Goal: Information Seeking & Learning: Compare options

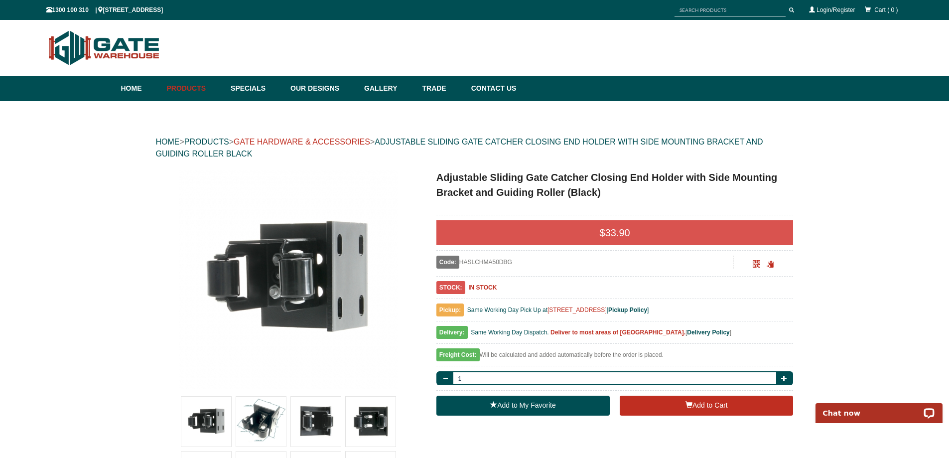
click at [362, 142] on link "GATE HARDWARE & ACCESSORIES" at bounding box center [302, 142] width 137 height 8
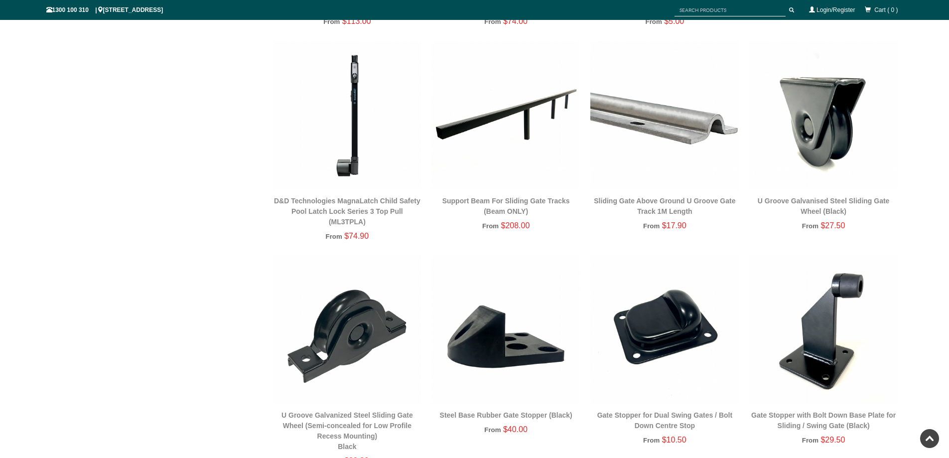
scroll to position [872, 0]
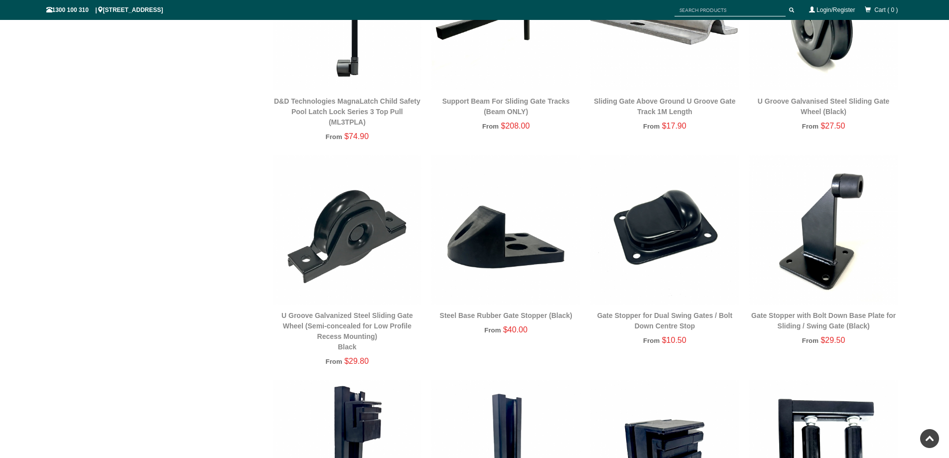
click at [200, 195] on div "Single Sliding Gates Double Swing Gates Pedestrian / Side / Garden Gates Fence …" at bounding box center [474, 358] width 857 height 2145
click at [115, 172] on div "Single Sliding Gates Double Swing Gates Pedestrian / Side / Garden Gates Fence …" at bounding box center [474, 358] width 857 height 2145
click at [367, 243] on img at bounding box center [347, 229] width 149 height 149
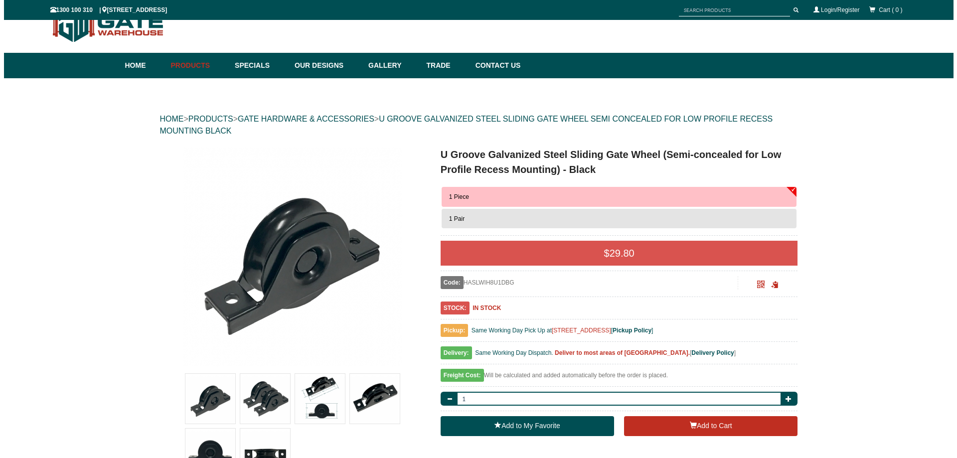
scroll to position [25, 0]
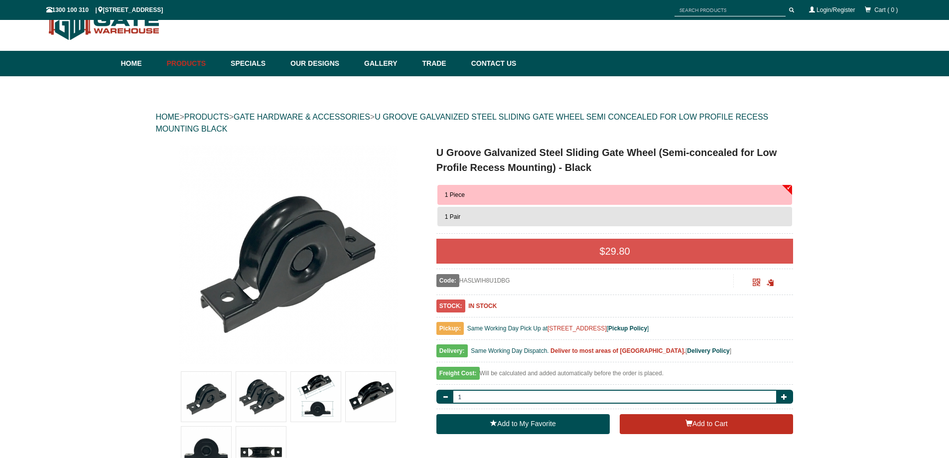
click at [289, 254] on img at bounding box center [288, 254] width 219 height 219
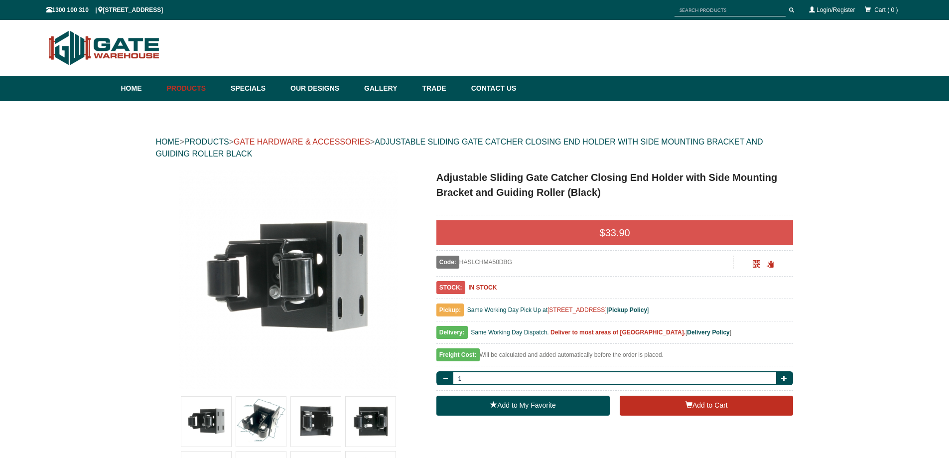
click at [347, 139] on link "GATE HARDWARE & ACCESSORIES" at bounding box center [302, 142] width 137 height 8
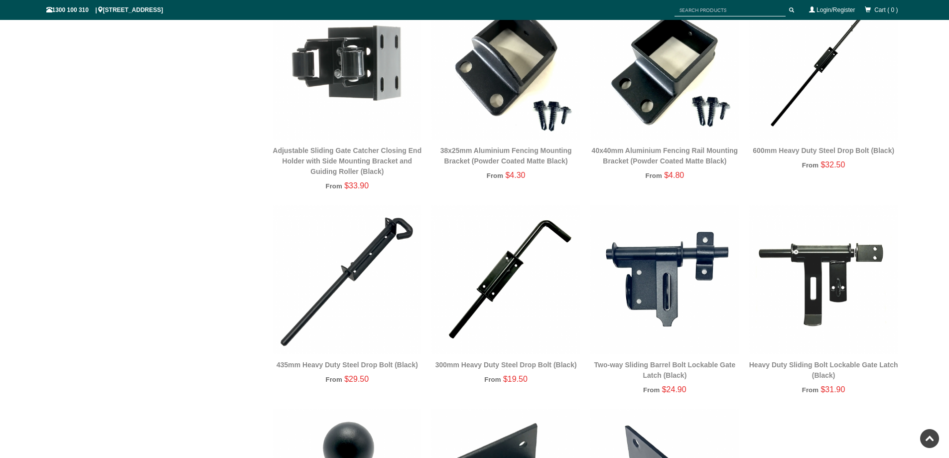
scroll to position [1769, 0]
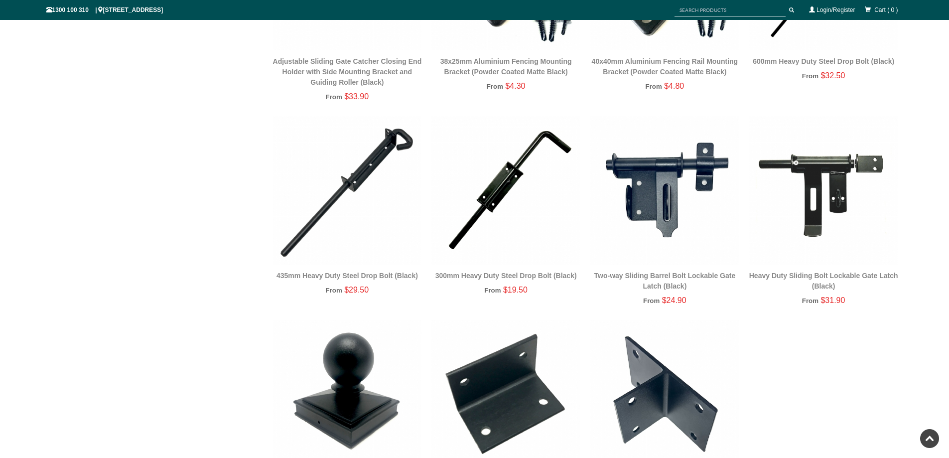
click at [509, 181] on img at bounding box center [506, 190] width 149 height 149
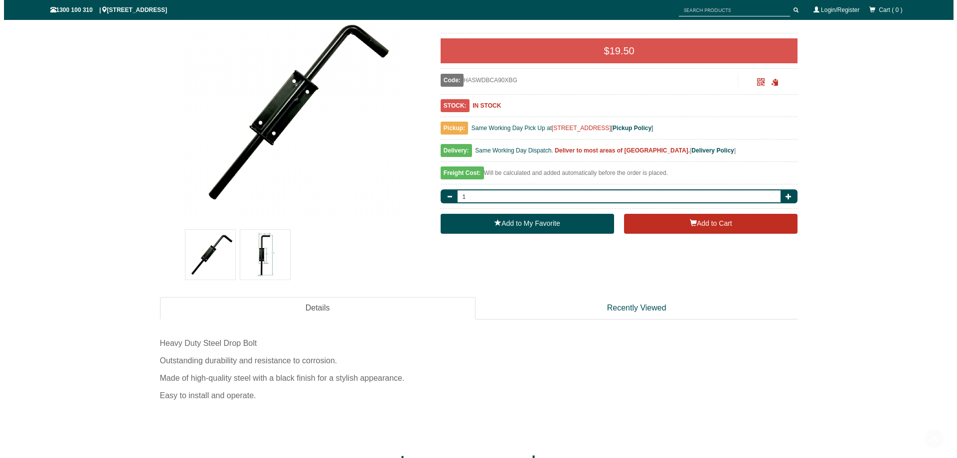
scroll to position [174, 0]
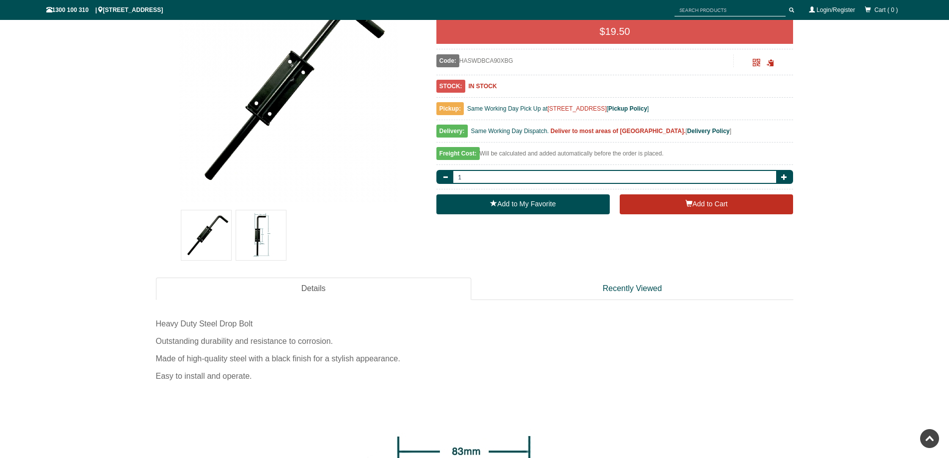
click at [256, 225] on img at bounding box center [261, 235] width 50 height 50
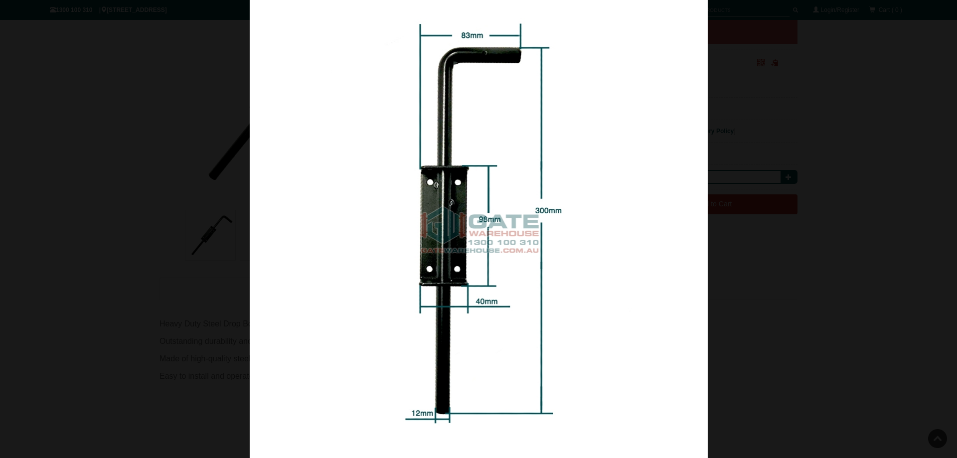
scroll to position [0, 0]
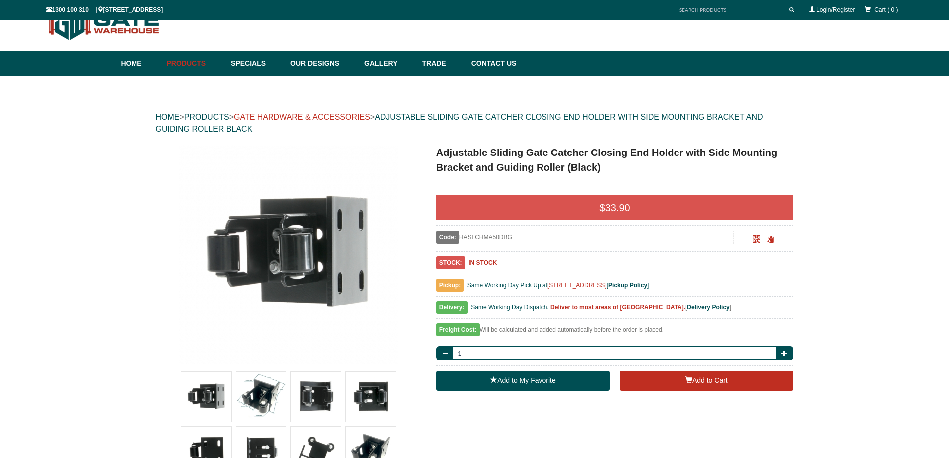
click at [345, 116] on link "GATE HARDWARE & ACCESSORIES" at bounding box center [302, 117] width 137 height 8
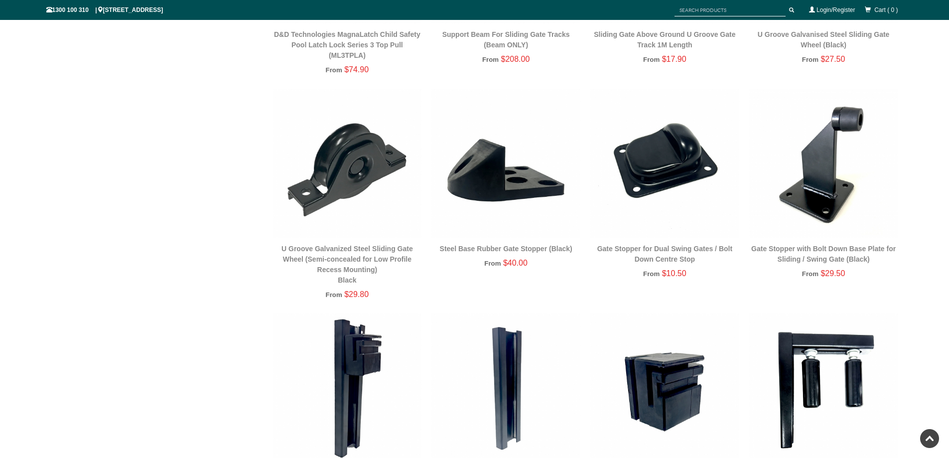
scroll to position [989, 0]
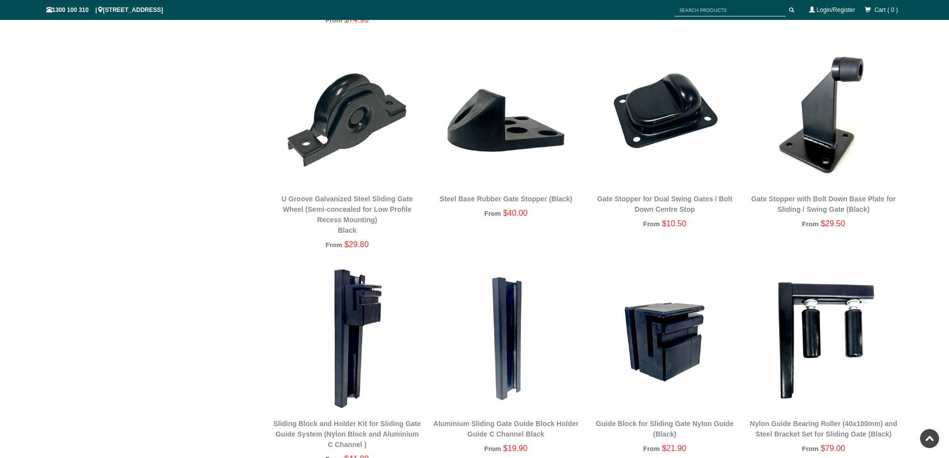
click at [669, 113] on img at bounding box center [665, 113] width 149 height 149
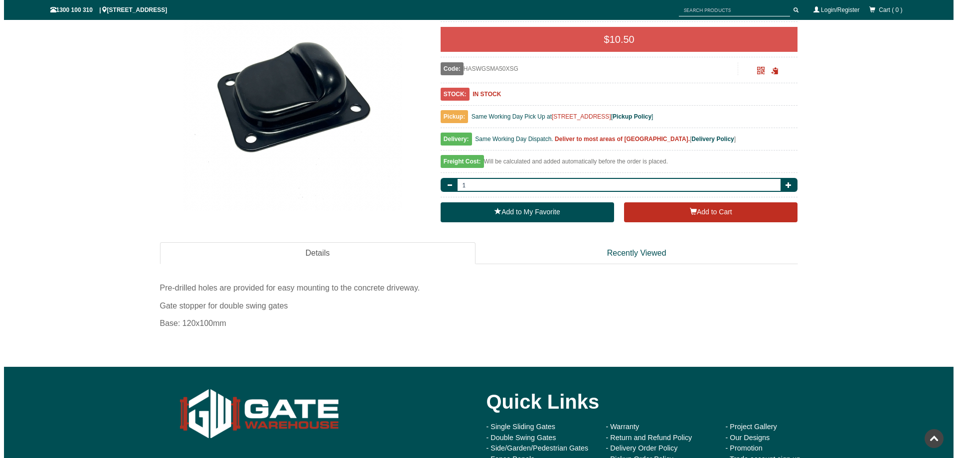
scroll to position [75, 0]
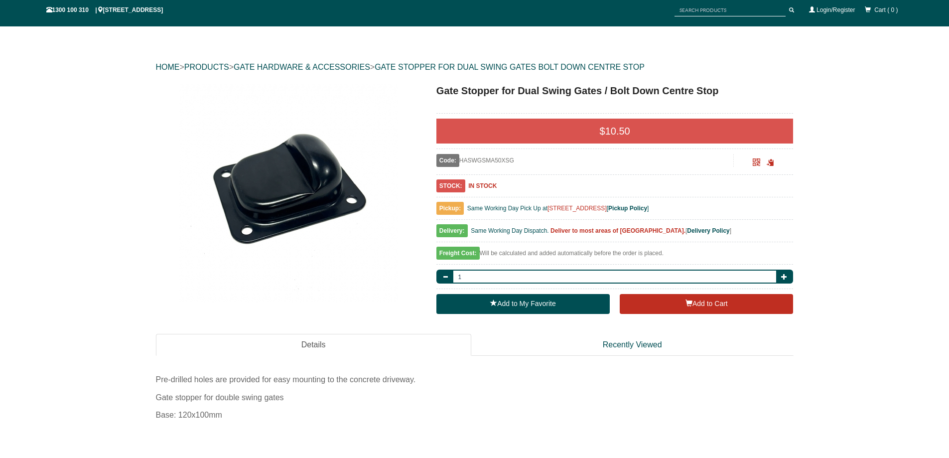
click at [298, 190] on img at bounding box center [288, 192] width 219 height 219
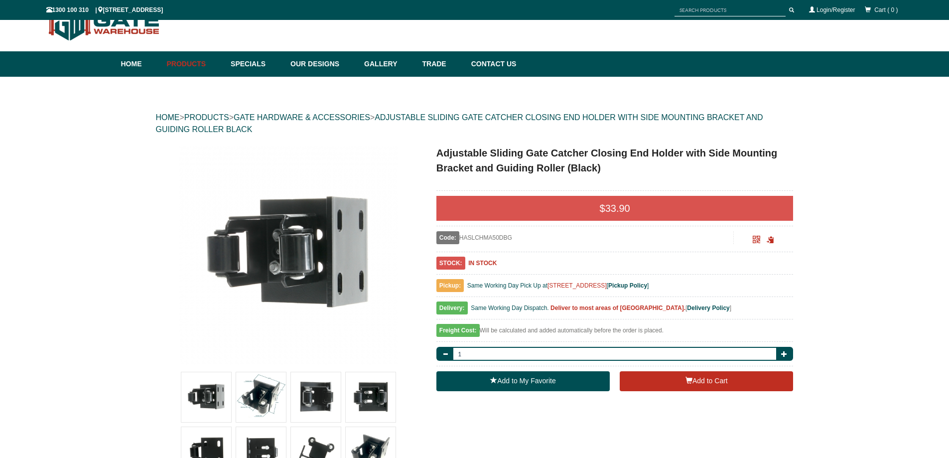
scroll to position [25, 0]
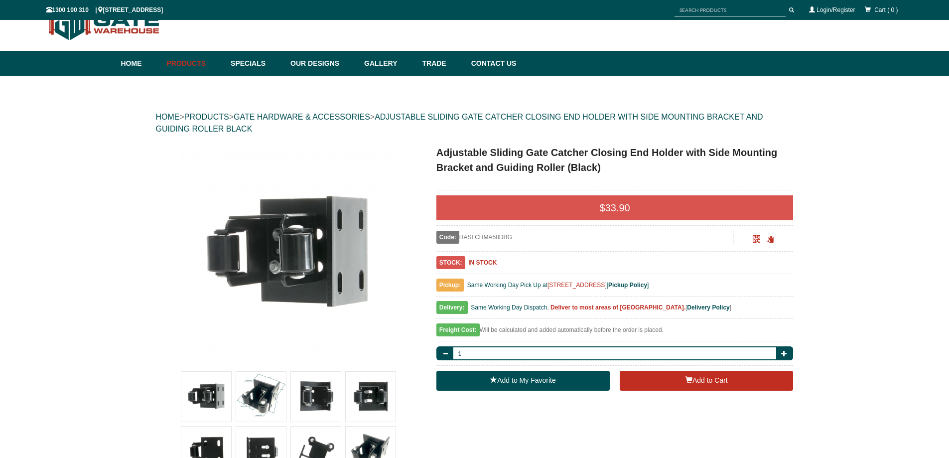
click at [344, 110] on div "HOME > PRODUCTS > GATE HARDWARE & ACCESSORIES > ADJUSTABLE SLIDING GATE CATCHER…" at bounding box center [475, 123] width 638 height 44
click at [343, 111] on div "HOME > PRODUCTS > GATE HARDWARE & ACCESSORIES > ADJUSTABLE SLIDING GATE CATCHER…" at bounding box center [475, 123] width 638 height 44
click at [342, 119] on link "GATE HARDWARE & ACCESSORIES" at bounding box center [302, 117] width 137 height 8
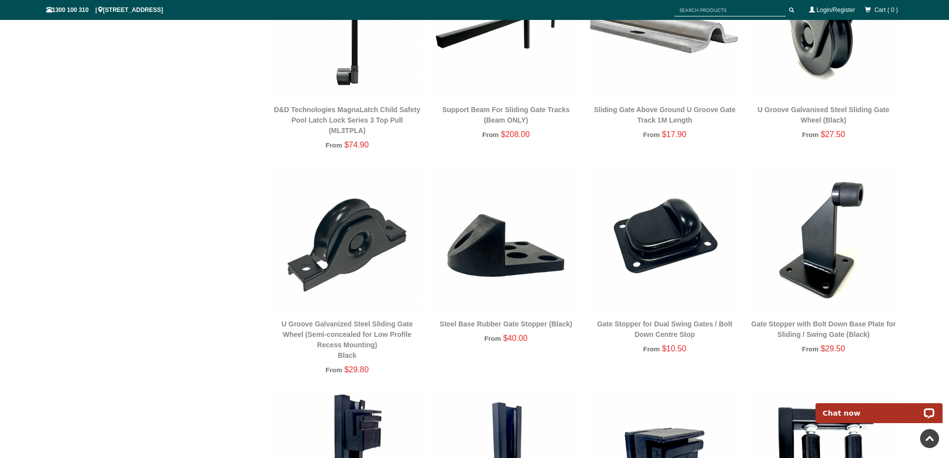
scroll to position [723, 0]
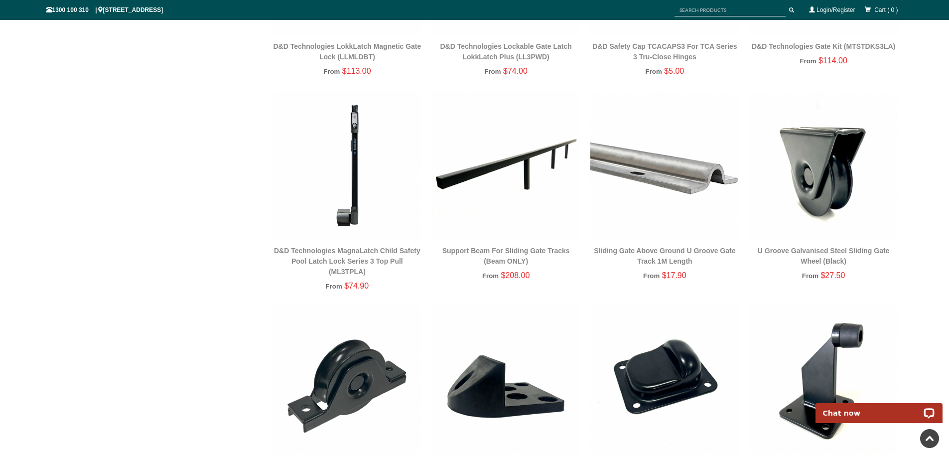
click at [831, 158] on img at bounding box center [824, 165] width 149 height 149
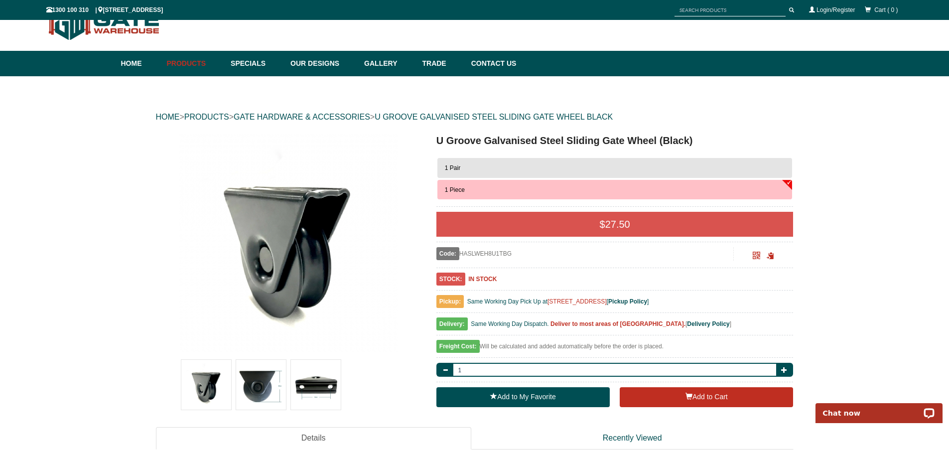
click at [319, 386] on img at bounding box center [316, 385] width 50 height 50
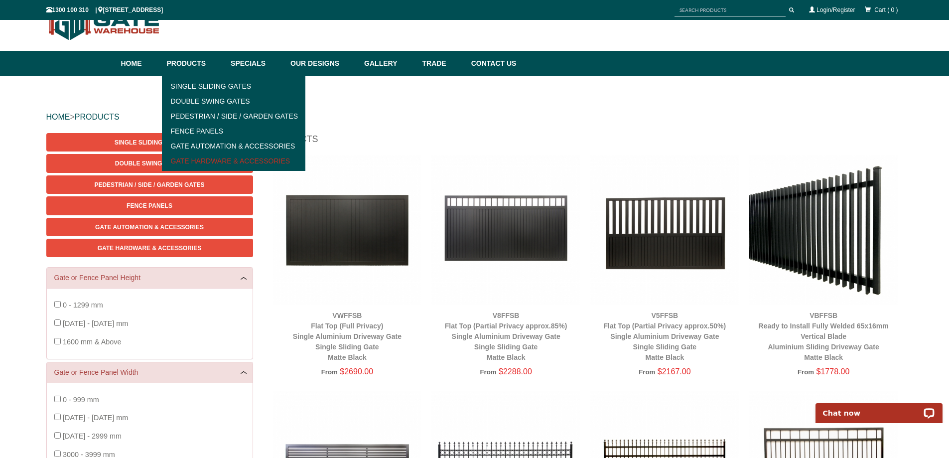
click at [191, 161] on link "Gate Hardware & Accessories" at bounding box center [234, 160] width 138 height 15
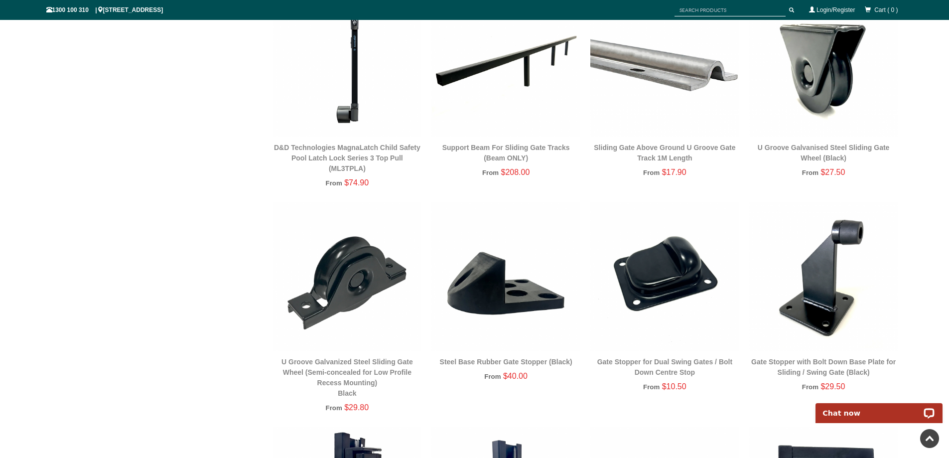
scroll to position [772, 0]
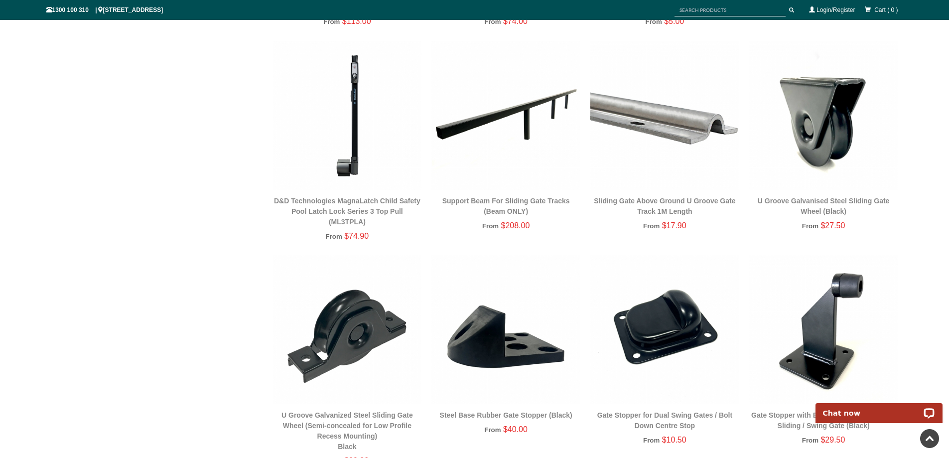
click at [684, 320] on img at bounding box center [665, 329] width 149 height 149
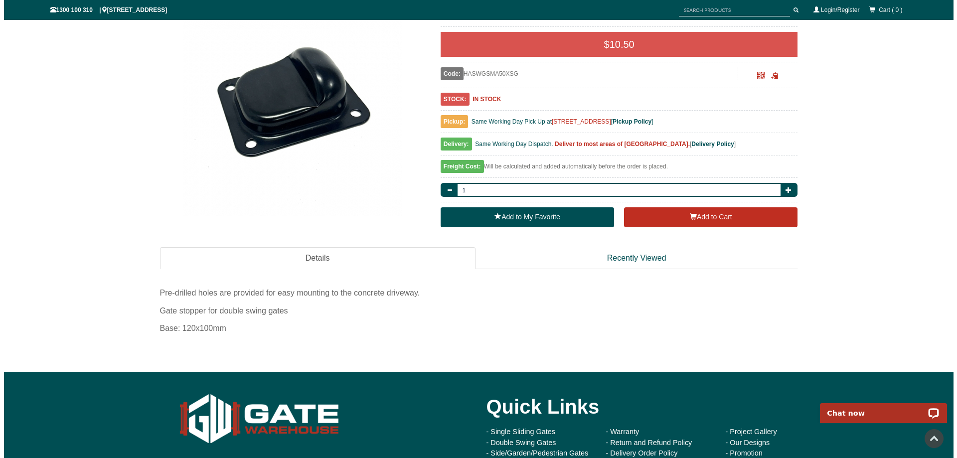
scroll to position [125, 0]
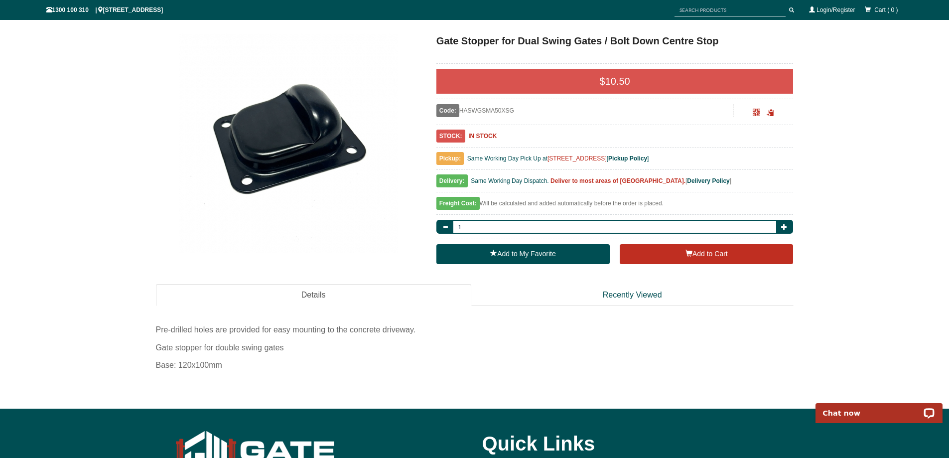
click at [288, 156] on img at bounding box center [288, 142] width 219 height 219
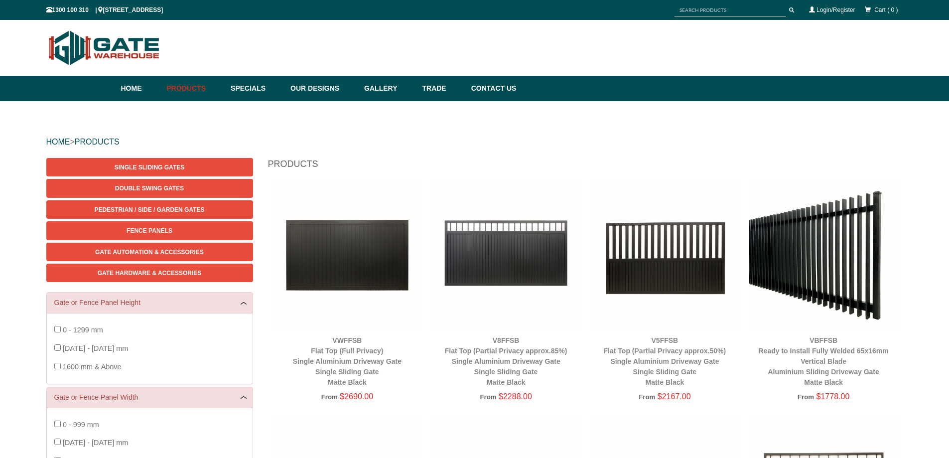
scroll to position [25, 0]
